Goal: Transaction & Acquisition: Purchase product/service

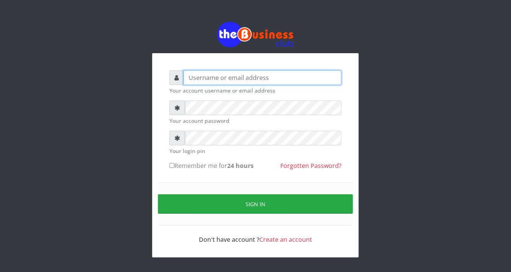
type input "YaronMarcuz"
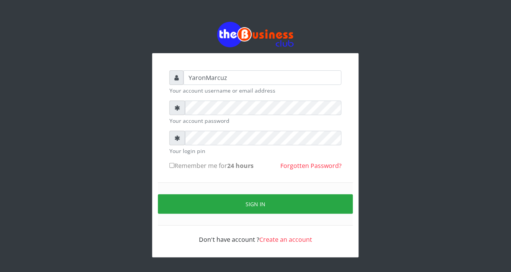
click at [170, 167] on input "Remember me for 24 hours" at bounding box center [171, 165] width 5 height 5
checkbox input "true"
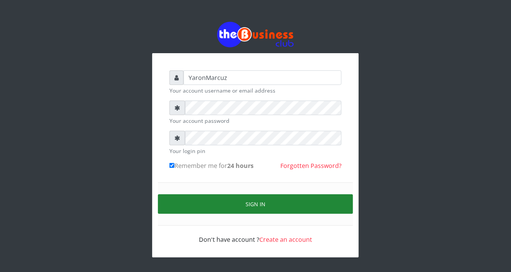
click at [247, 203] on button "Sign in" at bounding box center [255, 204] width 195 height 20
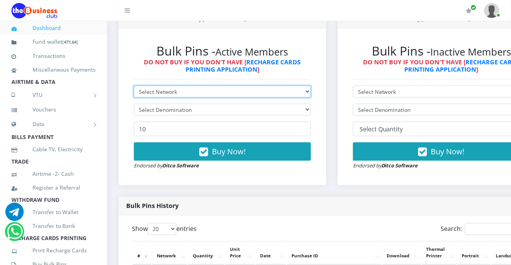
click at [213, 86] on select "Select Network MTN Globacom 9Mobile Airtel" at bounding box center [222, 92] width 177 height 12
select select "MTN"
click at [134, 86] on select "Select Network MTN Globacom 9Mobile Airtel" at bounding box center [222, 92] width 177 height 12
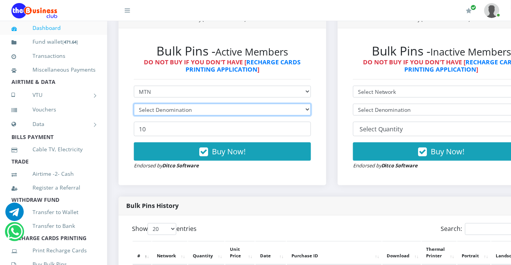
click at [284, 104] on select "Select Denomination" at bounding box center [222, 110] width 177 height 12
select select "969.9-1000"
click at [134, 104] on select "Select Denomination MTN NGN100 - ₦96.99 MTN NGN200 - ₦193.98 MTN NGN400 - ₦387.…" at bounding box center [222, 110] width 177 height 12
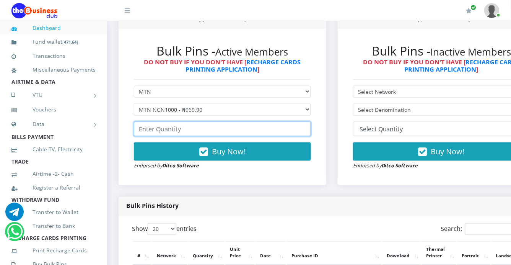
click at [163, 122] on input "number" at bounding box center [222, 129] width 177 height 15
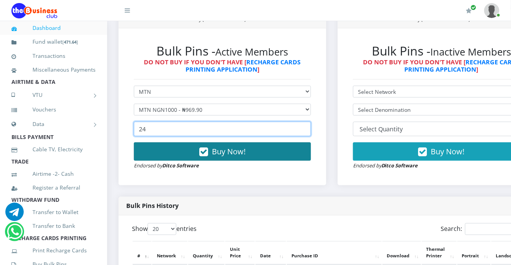
type input "24"
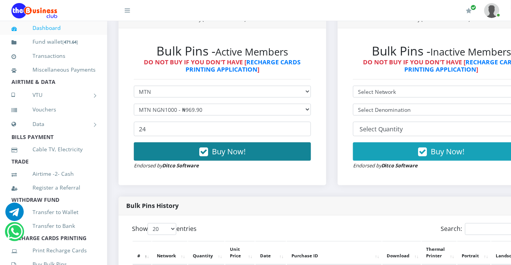
click at [208, 142] on button "Buy Now!" at bounding box center [222, 151] width 177 height 18
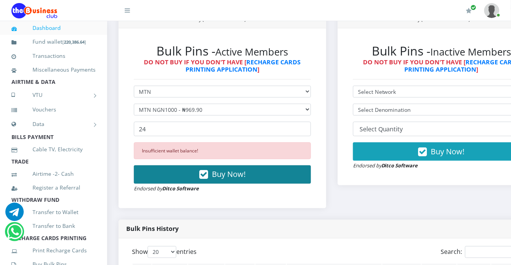
click at [212, 169] on span "Buy Now!" at bounding box center [229, 174] width 34 height 10
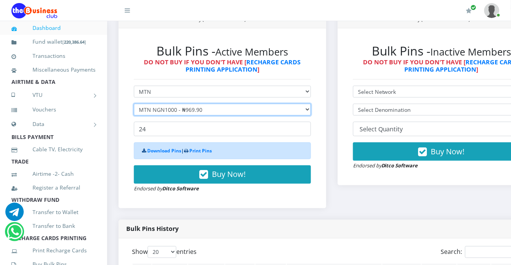
click at [185, 104] on select "Select Denomination MTN NGN100 - ₦96.99 MTN NGN200 - ₦193.98 MTN NGN400 - ₦387.…" at bounding box center [222, 110] width 177 height 12
select select "484.95-500"
click at [134, 104] on select "Select Denomination MTN NGN100 - ₦96.99 MTN NGN200 - ₦193.98 MTN NGN400 - ₦387.…" at bounding box center [222, 110] width 177 height 12
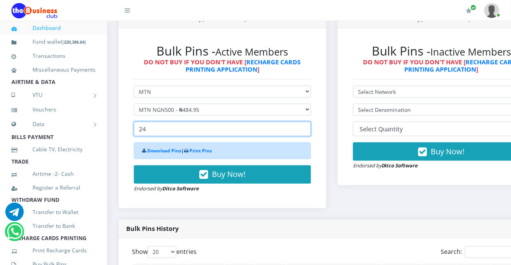
drag, startPoint x: 167, startPoint y: 125, endPoint x: 125, endPoint y: 117, distance: 43.1
click at [125, 121] on div "Bulk Pins - Active Members DO NOT BUY IF YOU DON'T HAVE [ RECHARGE CARDS PRINTI…" at bounding box center [223, 118] width 208 height 180
type input "88"
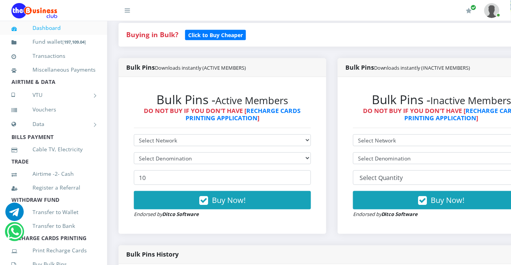
select select "MTN"
click at [134, 134] on select "Select Network MTN Globacom 9Mobile Airtel" at bounding box center [222, 140] width 177 height 12
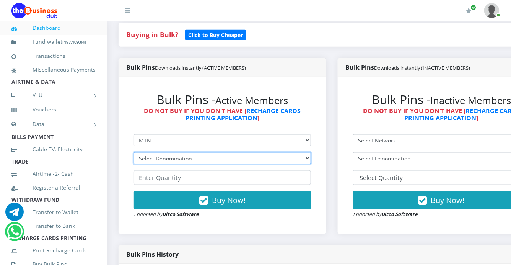
click at [193, 152] on select "Select Denomination MTN NGN100 - ₦96.99 MTN NGN200 - ₦193.98 MTN NGN400 - ₦387.…" at bounding box center [222, 158] width 177 height 12
select select "484.95-500"
click at [134, 152] on select "Select Denomination MTN NGN100 - ₦96.99 MTN NGN200 - ₦193.98 MTN NGN400 - ₦387.…" at bounding box center [222, 158] width 177 height 12
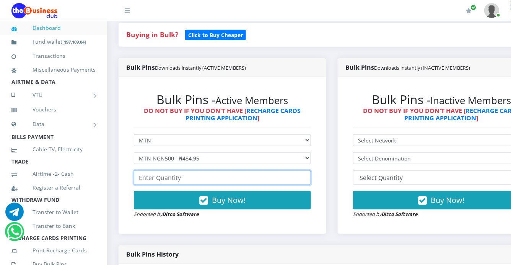
click at [157, 171] on input "number" at bounding box center [222, 177] width 177 height 15
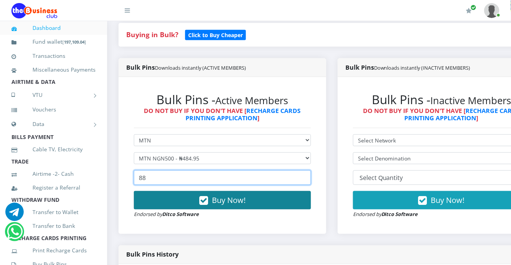
type input "88"
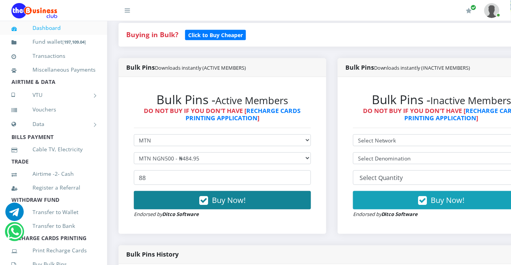
click at [187, 191] on button "Buy Now!" at bounding box center [222, 200] width 177 height 18
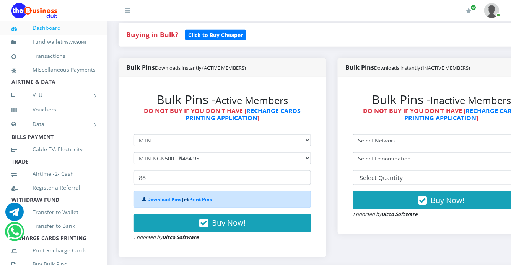
click at [188, 139] on form "Select Network MTN Globacom 9Mobile Airtel Select Denomination MTN NGN100 - ₦96…" at bounding box center [222, 187] width 177 height 107
click at [188, 135] on select "Select Network MTN Globacom 9Mobile Airtel" at bounding box center [222, 140] width 177 height 12
select select "Airtel"
click at [134, 134] on select "Select Network MTN Globacom 9Mobile Airtel" at bounding box center [222, 140] width 177 height 12
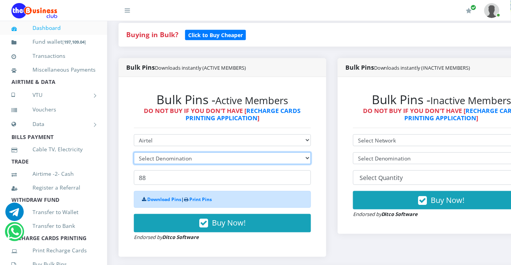
click at [178, 152] on select "Select Denomination" at bounding box center [222, 158] width 177 height 12
select select "481.9-500"
click at [134, 152] on select "Select Denomination Airtel NGN100 - ₦96.38 Airtel NGN200 - ₦192.76 Airtel NGN50…" at bounding box center [222, 158] width 177 height 12
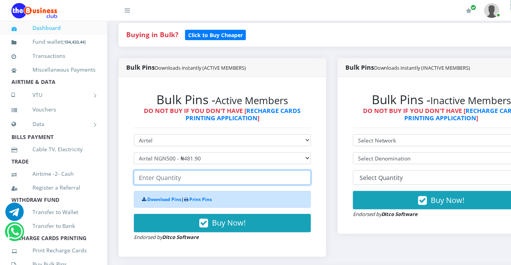
click at [172, 171] on input "number" at bounding box center [222, 177] width 177 height 15
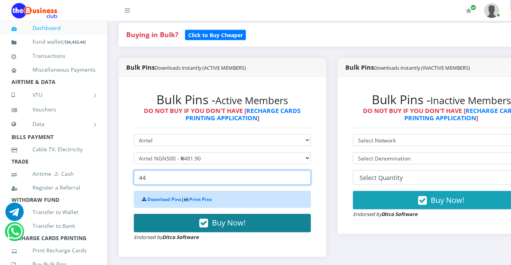
type input "44"
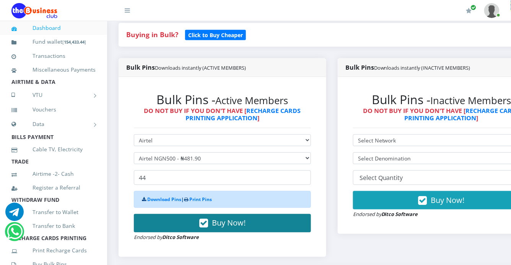
click at [178, 217] on button "Buy Now!" at bounding box center [222, 223] width 177 height 18
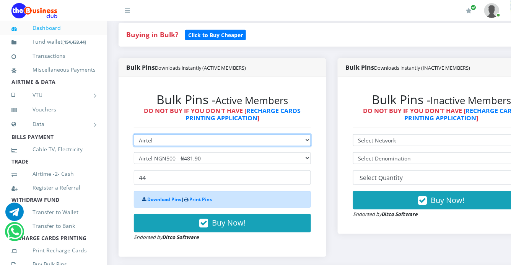
click at [165, 134] on select "Select Network MTN Globacom 9Mobile Airtel" at bounding box center [222, 140] width 177 height 12
select select "MTN"
click at [134, 134] on select "Select Network MTN Globacom 9Mobile Airtel" at bounding box center [222, 140] width 177 height 12
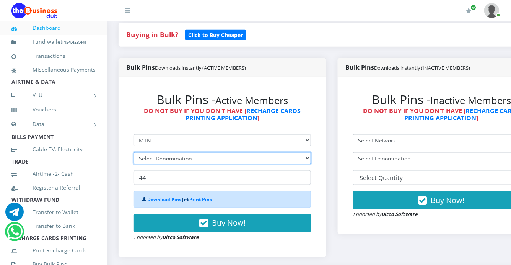
click at [162, 152] on select "Select Denomination" at bounding box center [222, 158] width 177 height 12
click at [184, 154] on select "Select Denomination" at bounding box center [222, 158] width 177 height 12
click at [185, 152] on select "Select Denomination MTN NGN100 - ₦96.99 MTN NGN200 - ₦193.98 MTN NGN400 - ₦387.…" at bounding box center [222, 158] width 177 height 12
select select "193.98-200"
click at [134, 152] on select "Select Denomination MTN NGN100 - ₦96.99 MTN NGN200 - ₦193.98 MTN NGN400 - ₦387.…" at bounding box center [222, 158] width 177 height 12
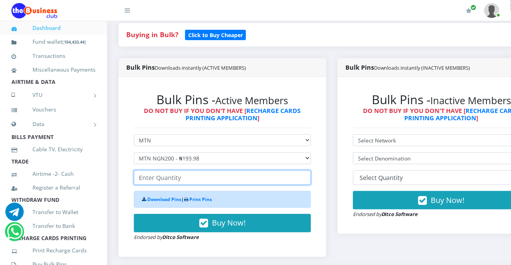
click at [161, 170] on input "number" at bounding box center [222, 177] width 177 height 15
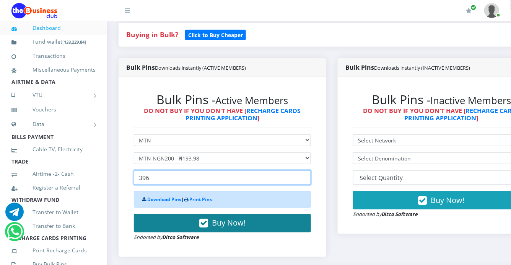
type input "396"
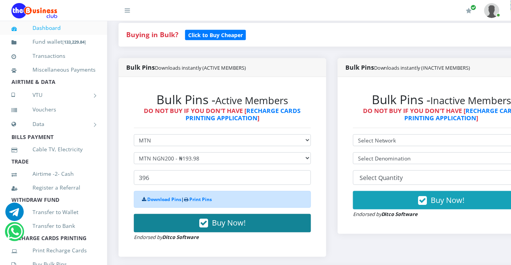
click at [175, 217] on button "Buy Now!" at bounding box center [222, 223] width 177 height 18
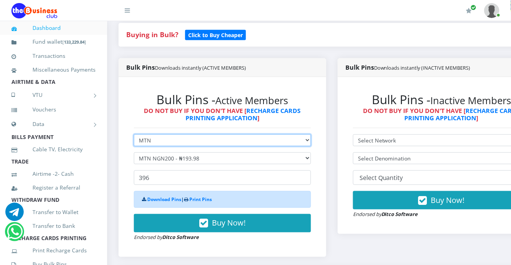
click at [172, 134] on select "Select Network MTN Globacom 9Mobile Airtel" at bounding box center [222, 140] width 177 height 12
select select "Airtel"
click at [134, 134] on select "Select Network MTN Globacom 9Mobile Airtel" at bounding box center [222, 140] width 177 height 12
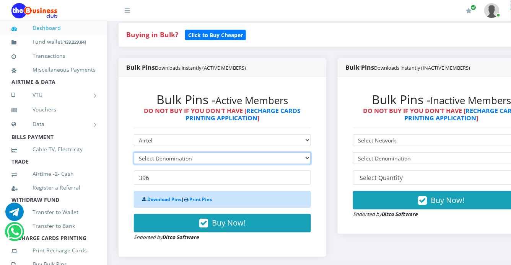
click at [173, 152] on select "Select Denomination" at bounding box center [222, 158] width 177 height 12
select select "192.76-200"
click at [134, 152] on select "Select Denomination Airtel NGN100 - ₦96.38 Airtel NGN200 - ₦192.76 Airtel NGN50…" at bounding box center [222, 158] width 177 height 12
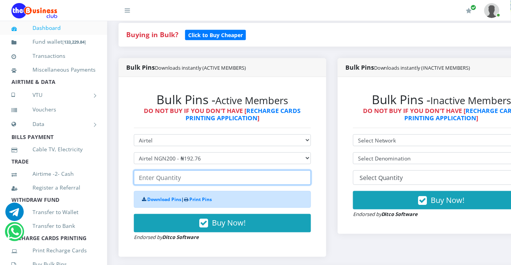
click at [169, 170] on input "number" at bounding box center [222, 177] width 177 height 15
drag, startPoint x: 151, startPoint y: 169, endPoint x: 139, endPoint y: 176, distance: 14.2
click at [139, 176] on form "Select Network MTN Globacom 9Mobile Airtel Select Denomination Airtel NGN100 - …" at bounding box center [222, 187] width 177 height 107
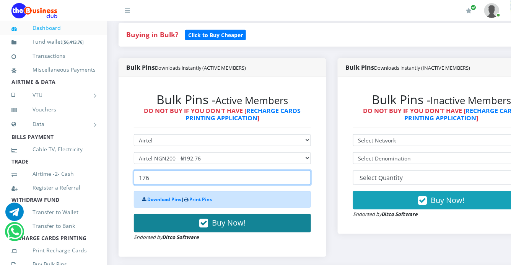
type input "176"
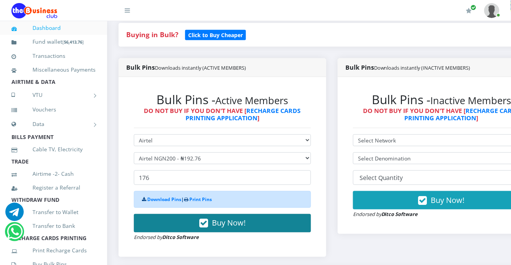
click at [169, 217] on button "Buy Now!" at bounding box center [222, 223] width 177 height 18
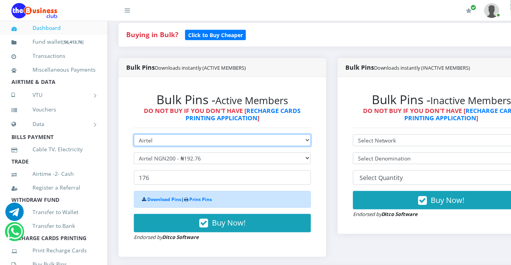
drag, startPoint x: 188, startPoint y: 133, endPoint x: 181, endPoint y: 137, distance: 8.0
click at [188, 134] on select "Select Network MTN Globacom 9Mobile Airtel" at bounding box center [222, 140] width 177 height 12
select select "MTN"
click at [134, 134] on select "Select Network MTN Globacom 9Mobile Airtel" at bounding box center [222, 140] width 177 height 12
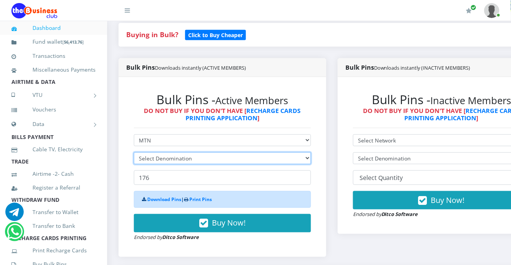
click at [282, 152] on select "Select Denomination" at bounding box center [222, 158] width 177 height 12
select select "96.99-100"
click at [134, 152] on select "Select Denomination MTN NGN100 - ₦96.99 MTN NGN200 - ₦193.98 MTN NGN400 - ₦387.…" at bounding box center [222, 158] width 177 height 12
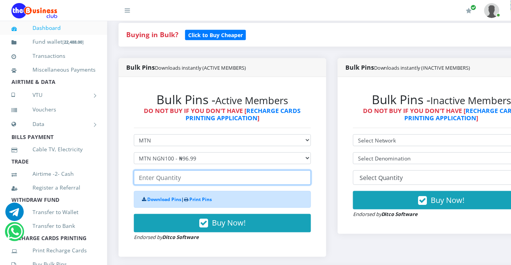
click at [146, 172] on input "number" at bounding box center [222, 177] width 177 height 15
drag, startPoint x: 152, startPoint y: 171, endPoint x: 128, endPoint y: 171, distance: 24.1
click at [128, 171] on div "Bulk Pins - Active Members DO NOT BUY IF YOU DON'T HAVE [ RECHARGE CARDS PRINTI…" at bounding box center [222, 167] width 192 height 164
click at [161, 170] on input "132" at bounding box center [222, 177] width 177 height 15
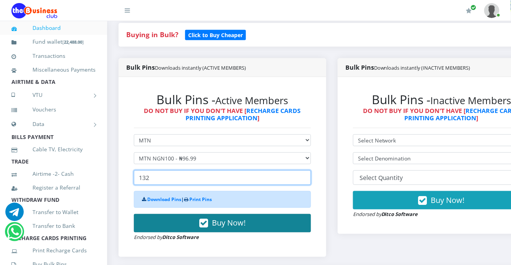
type input "132"
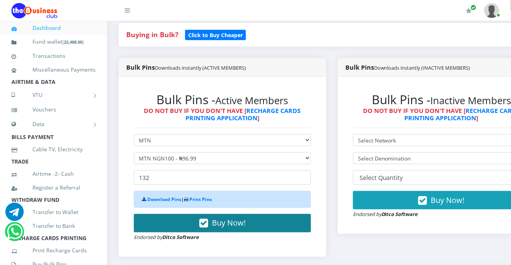
click at [185, 214] on button "Buy Now!" at bounding box center [222, 223] width 177 height 18
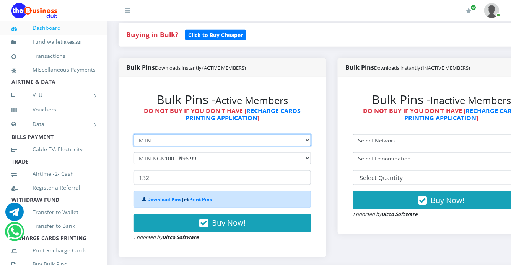
click at [161, 134] on select "Select Network MTN Globacom 9Mobile Airtel" at bounding box center [222, 140] width 177 height 12
select select "Airtel"
click at [134, 134] on select "Select Network MTN Globacom 9Mobile Airtel" at bounding box center [222, 140] width 177 height 12
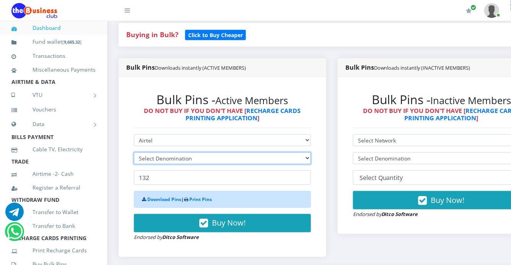
click at [164, 152] on select "Select Denomination" at bounding box center [222, 158] width 177 height 12
select select "96.38-100"
click at [134, 152] on select "Select Denomination Airtel NGN100 - ₦96.38 Airtel NGN200 - ₦192.76 Airtel NGN50…" at bounding box center [222, 158] width 177 height 12
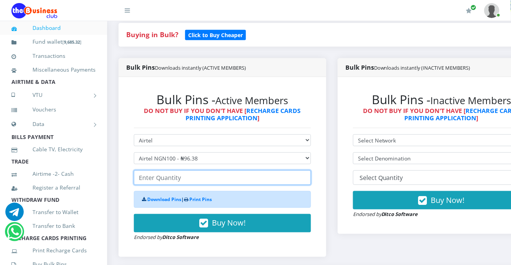
click at [163, 170] on input "number" at bounding box center [222, 177] width 177 height 15
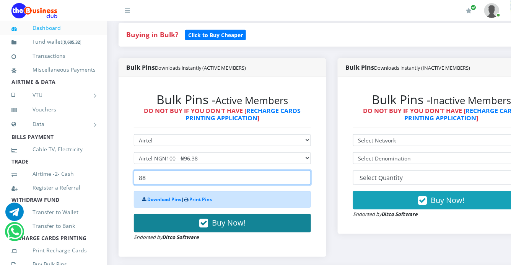
type input "88"
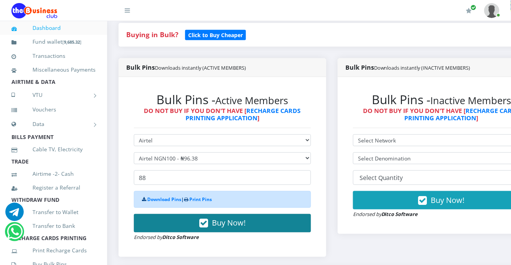
click at [171, 219] on button "Buy Now!" at bounding box center [222, 223] width 177 height 18
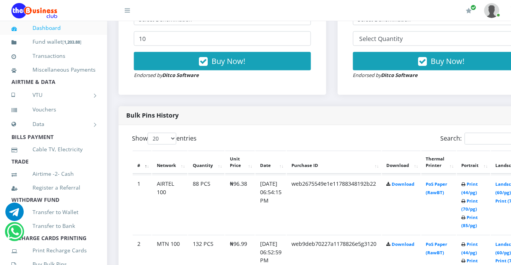
scroll to position [351, 0]
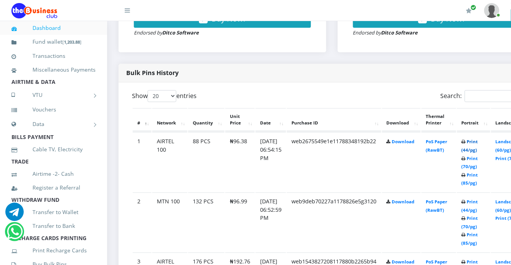
click at [473, 139] on link "Print (44/pg)" at bounding box center [470, 146] width 16 height 14
click at [470, 139] on link "Print (44/pg)" at bounding box center [470, 146] width 16 height 14
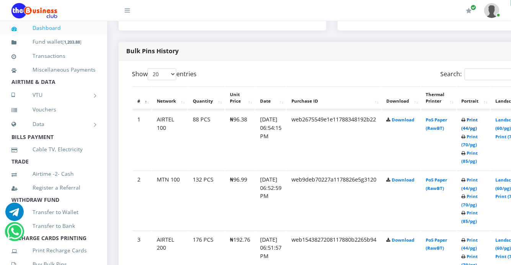
scroll to position [394, 0]
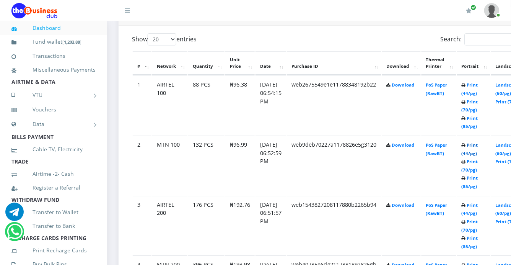
click at [465, 142] on b "Print (44/pg) Print (70/pg) Print (85/pg)" at bounding box center [470, 165] width 16 height 47
click at [471, 142] on link "Print (44/pg)" at bounding box center [470, 149] width 16 height 14
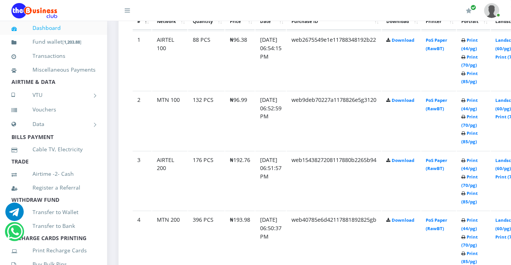
scroll to position [450, 0]
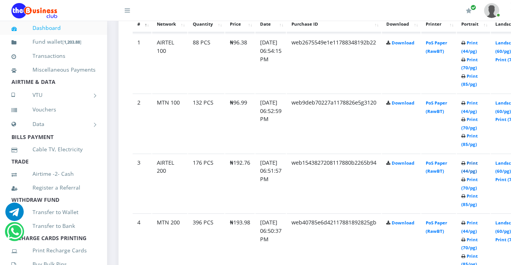
click at [470, 160] on link "Print (44/pg)" at bounding box center [470, 167] width 16 height 14
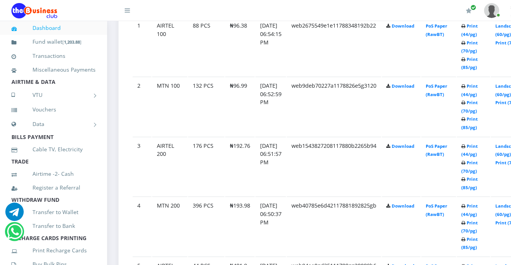
scroll to position [509, 0]
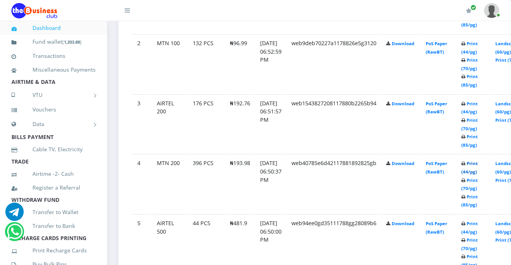
click at [471, 160] on link "Print (44/pg)" at bounding box center [470, 167] width 16 height 14
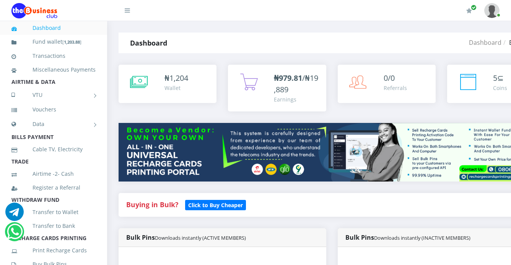
scroll to position [483, 0]
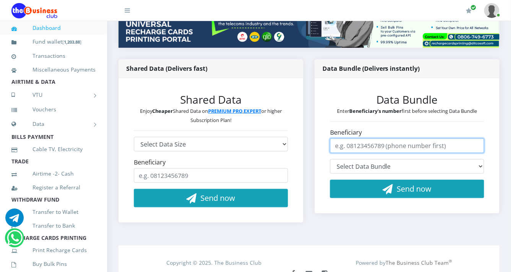
click at [368, 138] on input "Beneficiary" at bounding box center [407, 145] width 154 height 15
drag, startPoint x: 380, startPoint y: 134, endPoint x: 314, endPoint y: 145, distance: 66.3
click at [314, 145] on div "Data Bundle (Delivers instantly) Data Bundle Enter Beneficiary's number first b…" at bounding box center [407, 146] width 196 height 175
type input "08136925601"
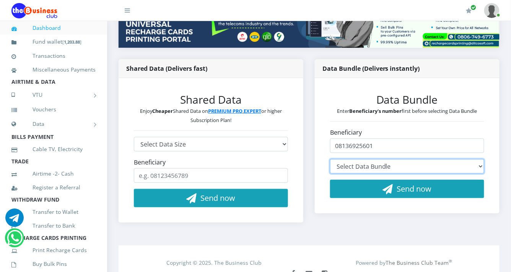
click at [474, 159] on select "Select Data Bundle" at bounding box center [407, 166] width 154 height 15
select select "MS119*800.00"
click at [330, 159] on select "Select Data Bundle MTN 2.7GB+5mins Monthly Plan - ₦2,913.00 (30 Days) MTN 70GB+…" at bounding box center [407, 166] width 154 height 15
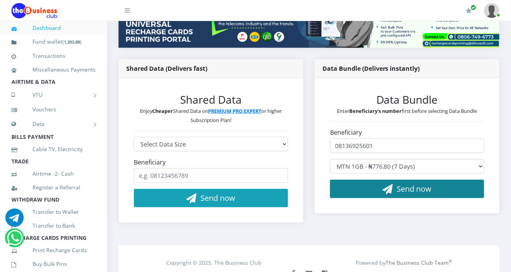
click at [390, 185] on icon "button" at bounding box center [388, 189] width 10 height 8
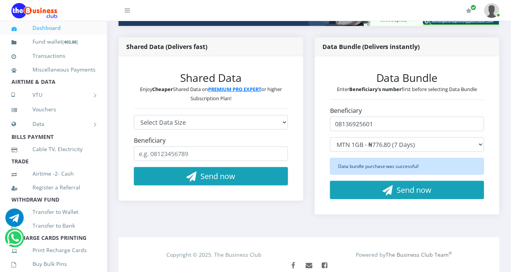
scroll to position [170, 0]
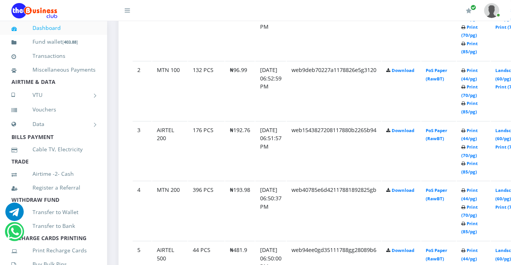
scroll to position [509, 0]
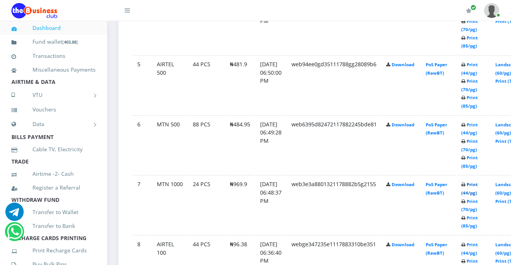
click at [468, 181] on link "Print (44/pg)" at bounding box center [470, 188] width 16 height 14
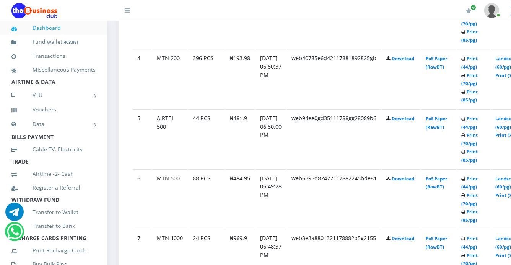
scroll to position [583, 0]
